Goal: Task Accomplishment & Management: Manage account settings

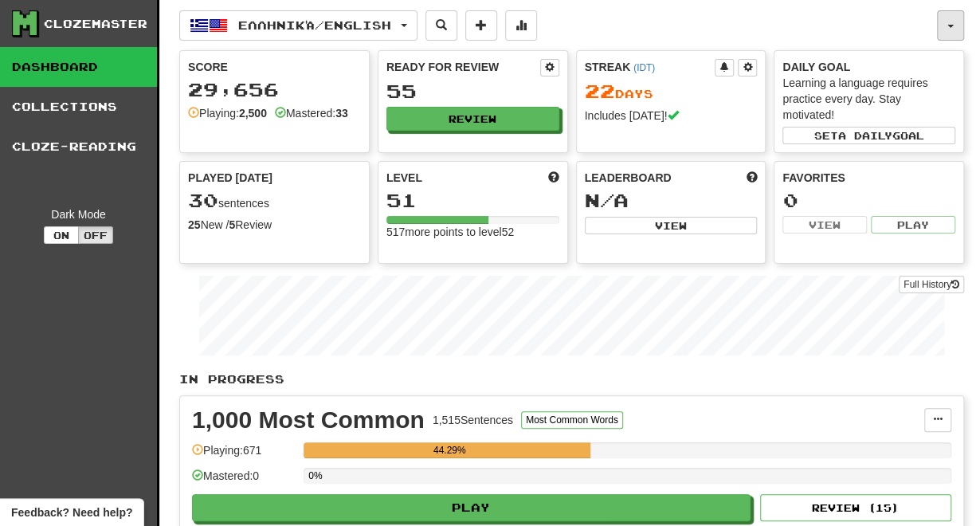
click at [957, 33] on button "button" at bounding box center [950, 25] width 27 height 30
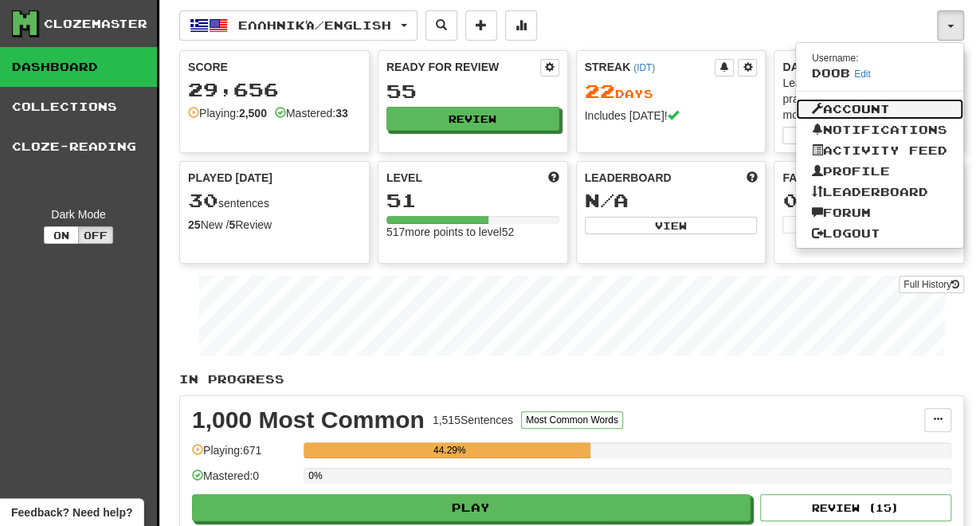
click at [914, 101] on link "Account" at bounding box center [879, 109] width 167 height 21
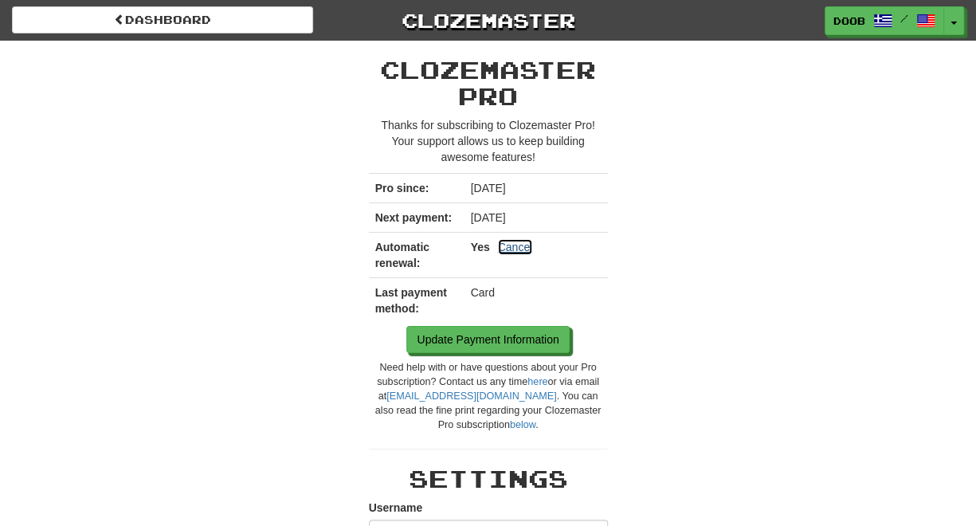
click at [521, 242] on link "Cancel" at bounding box center [515, 247] width 35 height 16
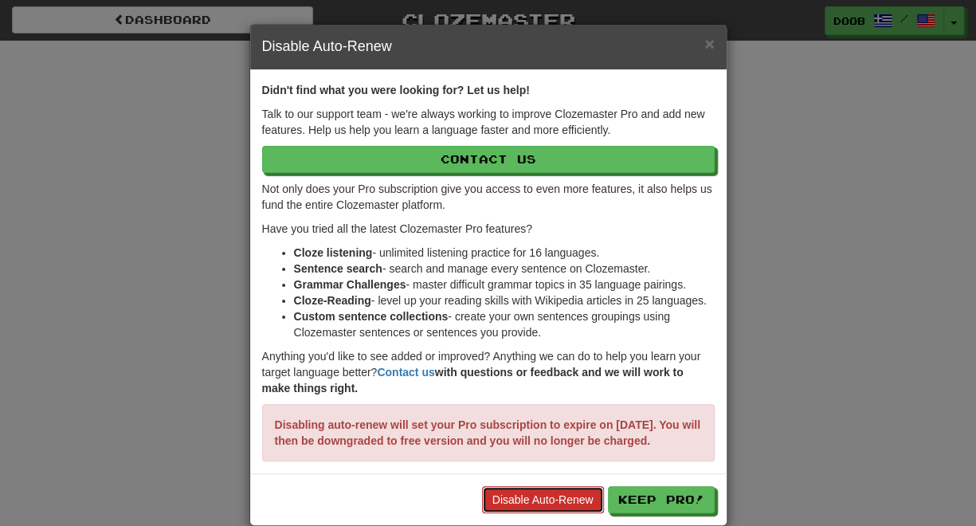
click at [532, 513] on link "Disable Auto-Renew" at bounding box center [543, 499] width 122 height 27
click at [711, 41] on span "×" at bounding box center [710, 43] width 10 height 18
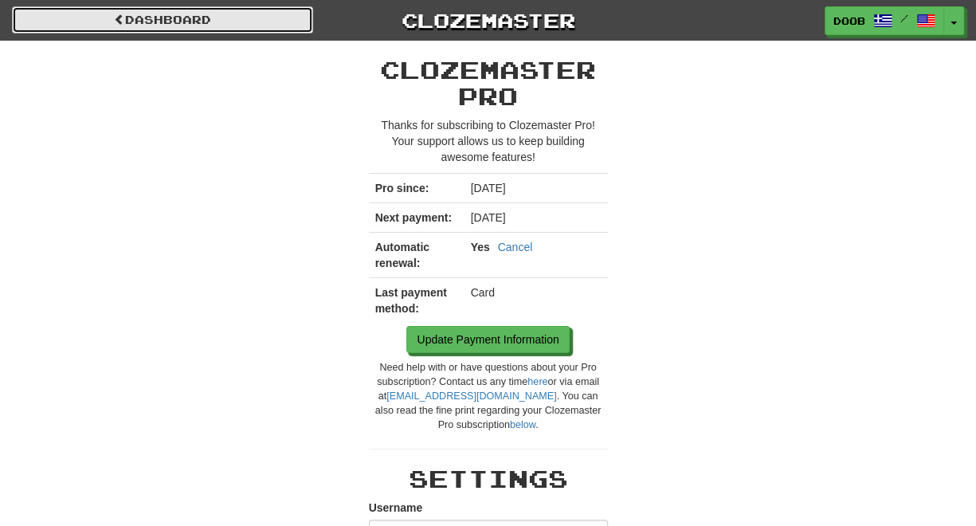
click at [213, 22] on link "Dashboard" at bounding box center [162, 19] width 301 height 27
